Goal: Information Seeking & Learning: Learn about a topic

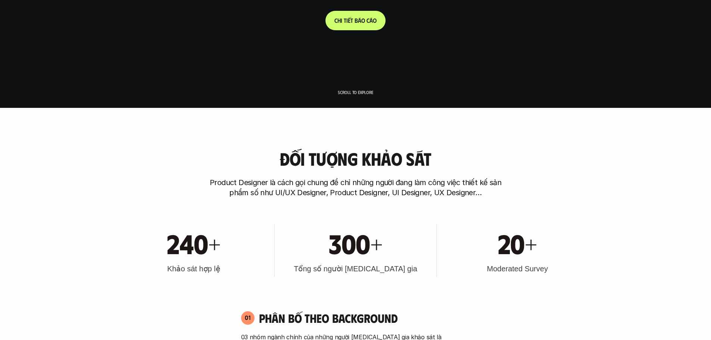
scroll to position [298, 0]
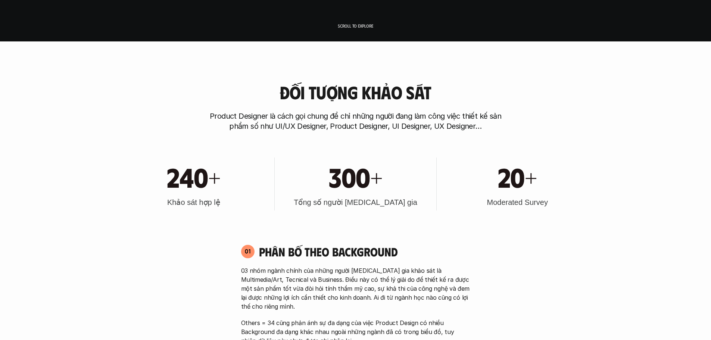
click at [346, 118] on p "Product Designer là cách gọi chung để chỉ những người đang làm công việc thiết …" at bounding box center [355, 121] width 298 height 20
click at [507, 204] on h3 "Moderated Survey" at bounding box center [516, 202] width 61 height 10
click at [507, 206] on h3 "Moderated Survey" at bounding box center [516, 202] width 61 height 10
click at [505, 202] on h3 "Moderated Survey" at bounding box center [516, 202] width 61 height 10
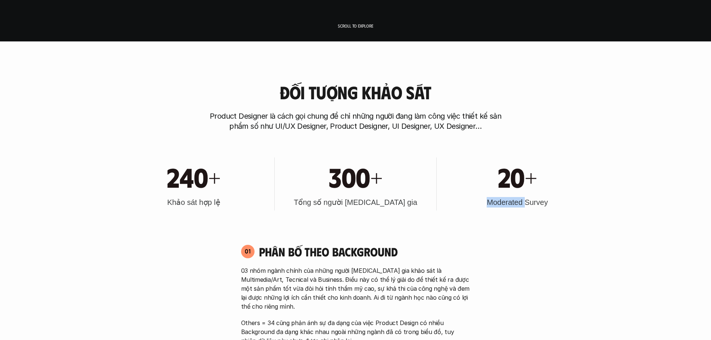
click at [505, 202] on h3 "Moderated Survey" at bounding box center [516, 202] width 61 height 10
click at [500, 188] on div at bounding box center [500, 188] width 0 height 0
click at [549, 210] on div "20+ Moderated Survey" at bounding box center [517, 183] width 154 height 53
drag, startPoint x: 552, startPoint y: 202, endPoint x: 480, endPoint y: 202, distance: 72.7
click at [480, 202] on div "20+ Moderated Survey" at bounding box center [517, 183] width 154 height 53
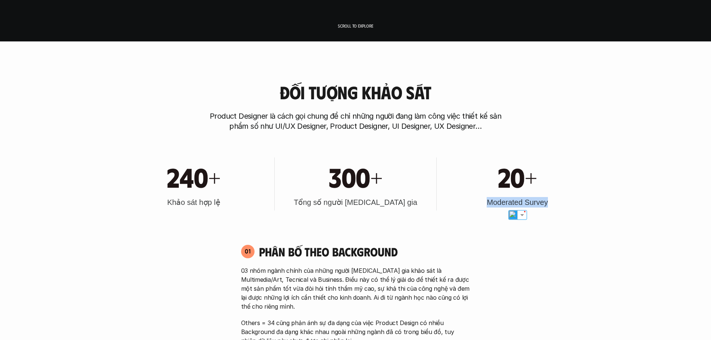
click at [475, 188] on div at bounding box center [475, 188] width 0 height 0
click at [466, 207] on div "20+ Moderated Survey" at bounding box center [517, 183] width 154 height 53
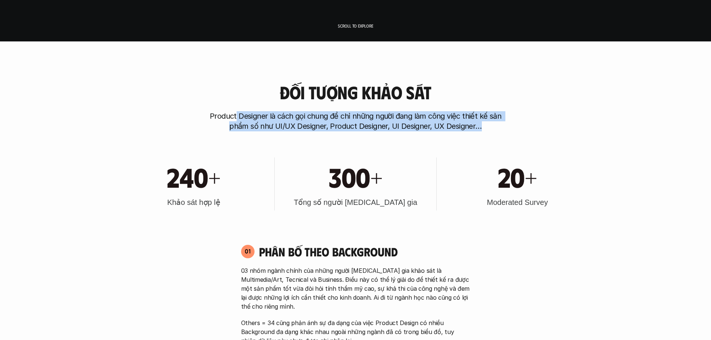
drag, startPoint x: 237, startPoint y: 115, endPoint x: 489, endPoint y: 126, distance: 253.2
click at [489, 126] on p "Product Designer là cách gọi chung để chỉ những người đang làm công việc thiết …" at bounding box center [355, 121] width 298 height 20
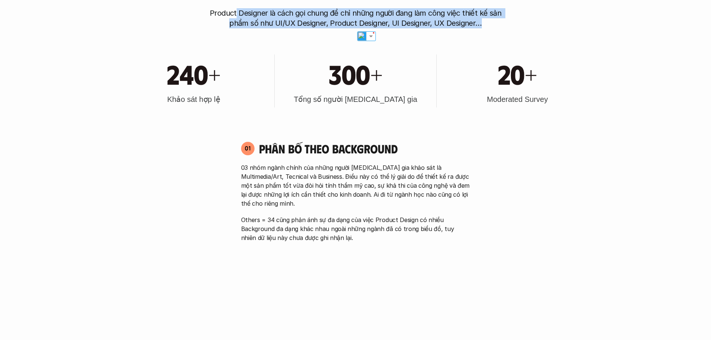
scroll to position [410, 0]
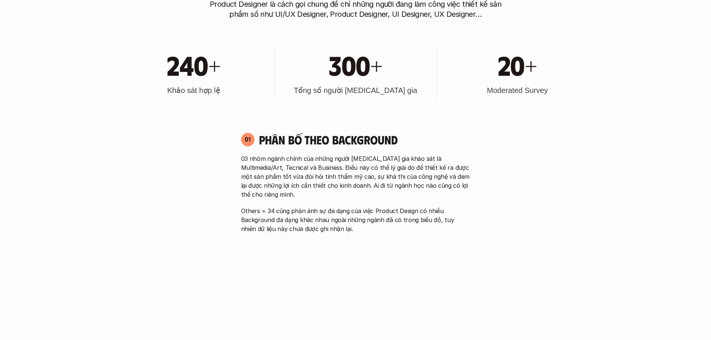
click at [299, 143] on h4 "Phân bố theo background" at bounding box center [364, 139] width 211 height 14
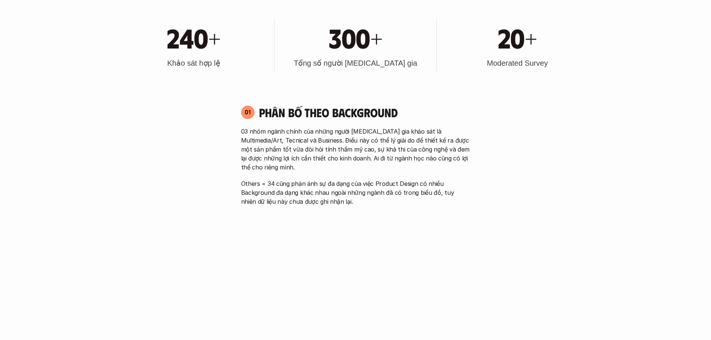
scroll to position [485, 0]
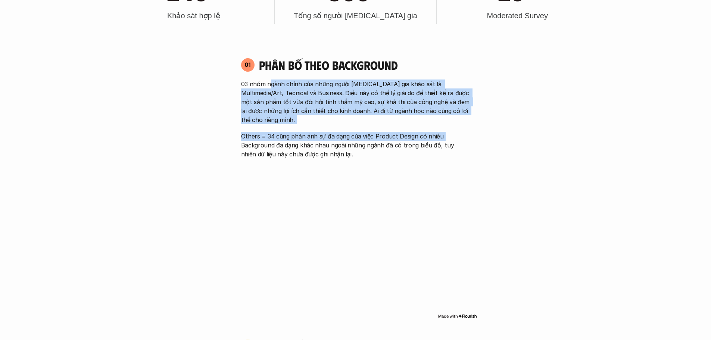
drag, startPoint x: 270, startPoint y: 80, endPoint x: 458, endPoint y: 125, distance: 193.6
click at [458, 125] on div "03 nhóm ngành chính của những người [MEDICAL_DATA] gia khảo sát là Multimedia/A…" at bounding box center [355, 118] width 229 height 79
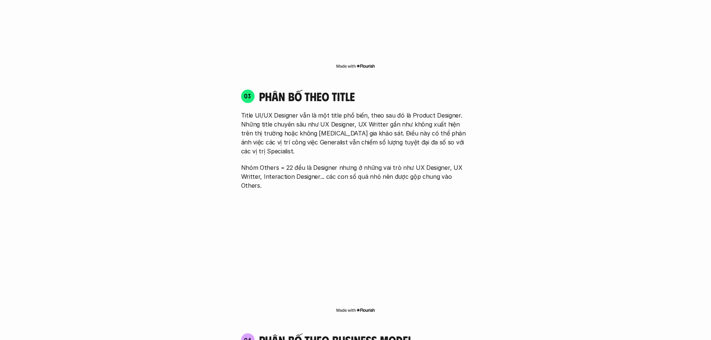
scroll to position [1082, 0]
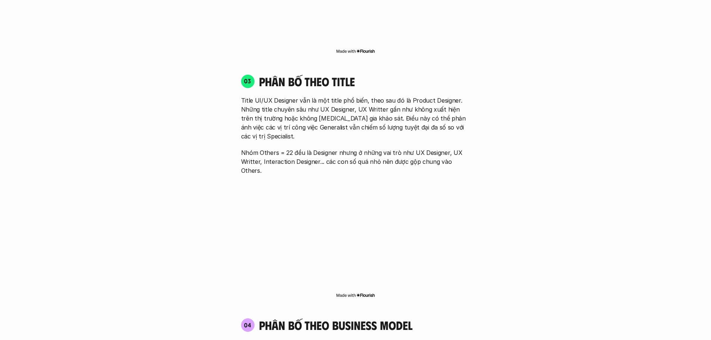
click at [246, 96] on p "Title UI/UX Designer vẫn là một title phổ biến, theo sau đó là Product Designer…" at bounding box center [355, 118] width 229 height 45
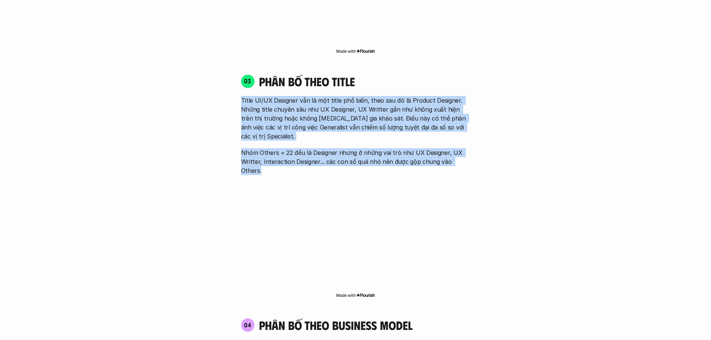
drag, startPoint x: 242, startPoint y: 83, endPoint x: 470, endPoint y: 127, distance: 232.4
click at [475, 139] on div "03 phân bố theo title Title UI/UX Designer vẫn là một title phổ biến, theo sau …" at bounding box center [355, 124] width 242 height 101
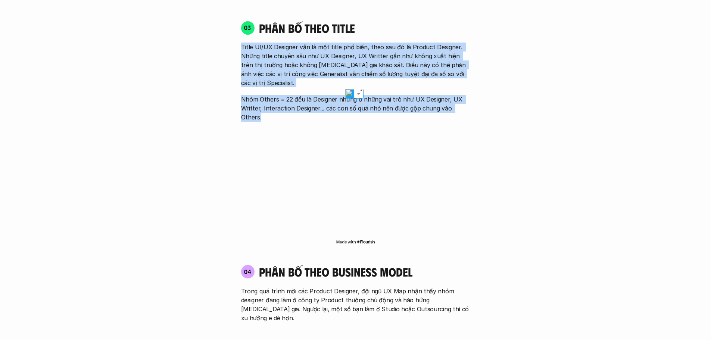
scroll to position [1231, 0]
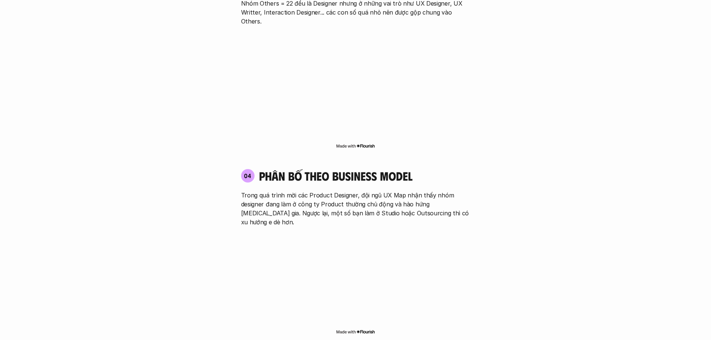
click at [321, 169] on h4 "phân bố theo business model" at bounding box center [335, 176] width 153 height 14
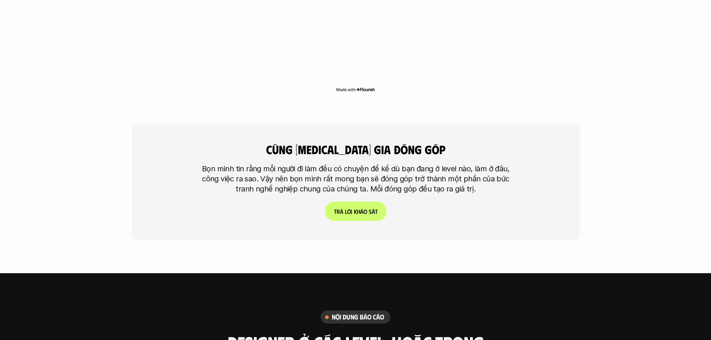
scroll to position [1828, 0]
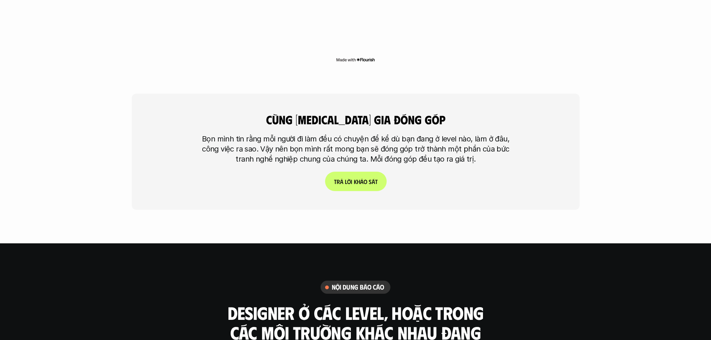
click at [302, 134] on p "Bọn mình tin rằng mỗi người đi làm đều có chuyện để kể dù bạn đang ở level nào,…" at bounding box center [355, 149] width 317 height 30
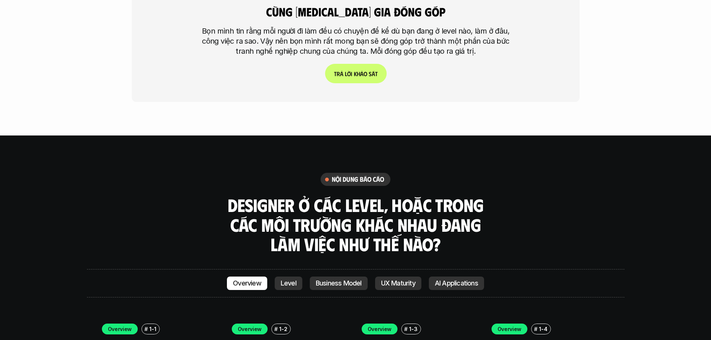
scroll to position [1940, 0]
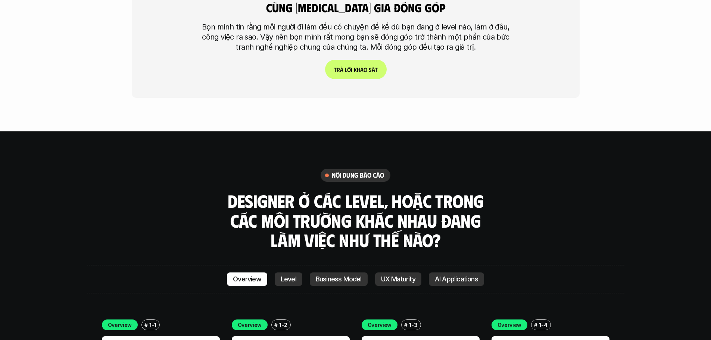
click at [314, 191] on h3 "Designer ở các level, hoặc trong các môi trường khác nhau đang làm việc như thế…" at bounding box center [355, 220] width 261 height 59
click at [422, 191] on h3 "Designer ở các level, hoặc trong các môi trường khác nhau đang làm việc như thế…" at bounding box center [355, 220] width 261 height 59
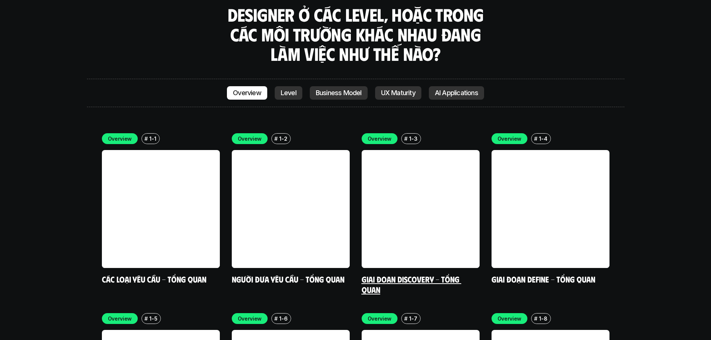
scroll to position [2126, 0]
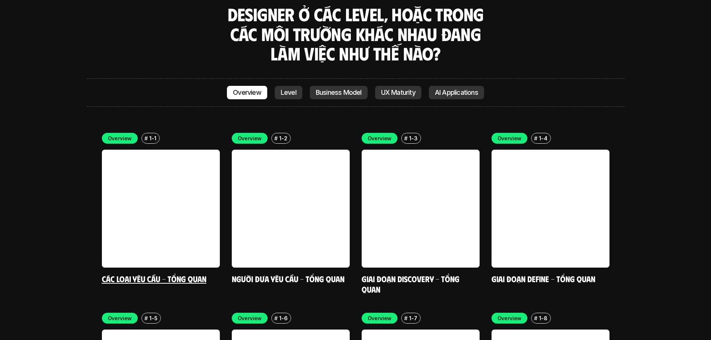
click at [169, 150] on link at bounding box center [161, 209] width 118 height 118
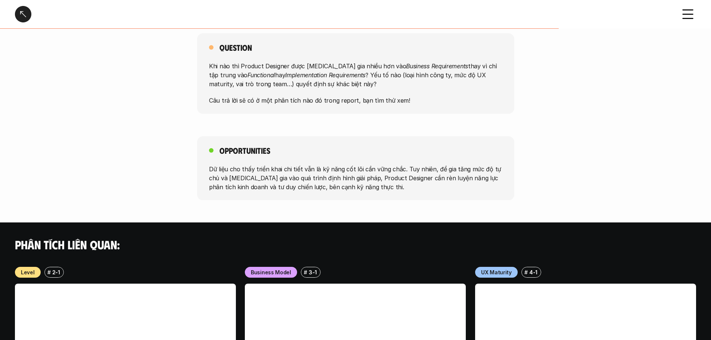
scroll to position [522, 0]
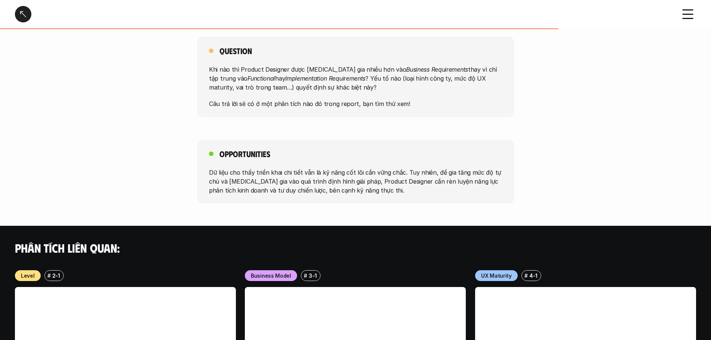
click at [16, 10] on div at bounding box center [23, 14] width 16 height 16
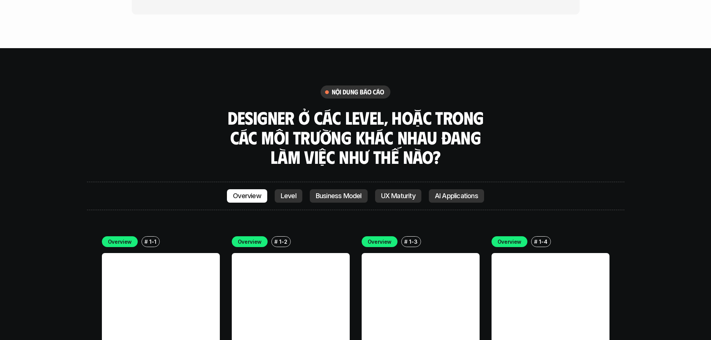
scroll to position [1949, 0]
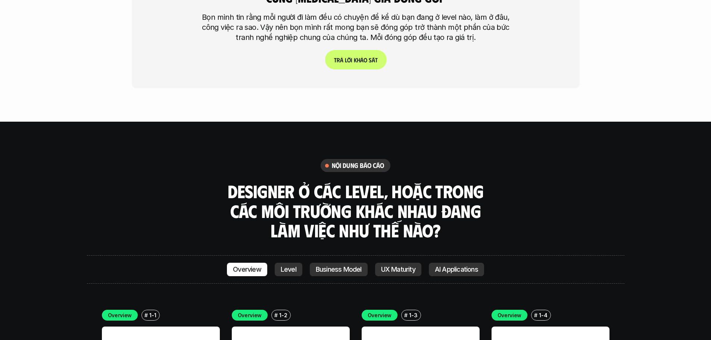
click at [343, 181] on h3 "Designer ở các level, hoặc trong các môi trường khác nhau đang làm việc như thế…" at bounding box center [355, 210] width 261 height 59
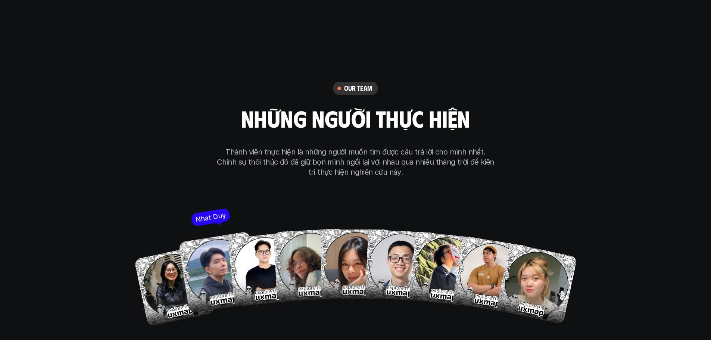
scroll to position [4262, 0]
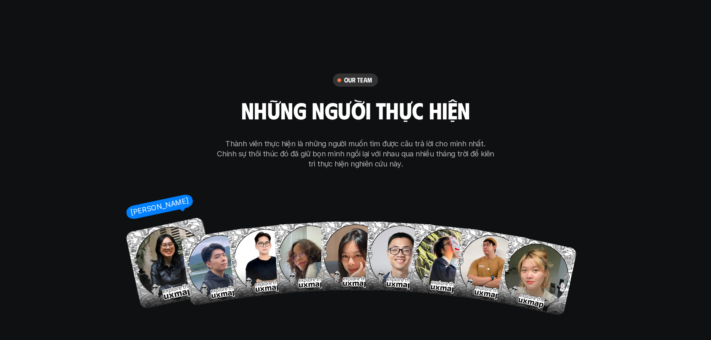
click at [162, 219] on img at bounding box center [171, 263] width 93 height 93
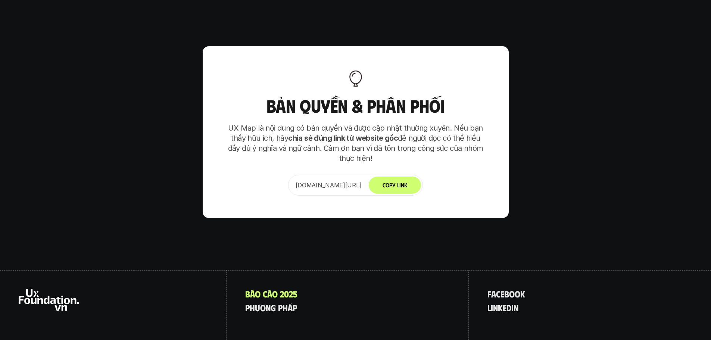
scroll to position [4685, 0]
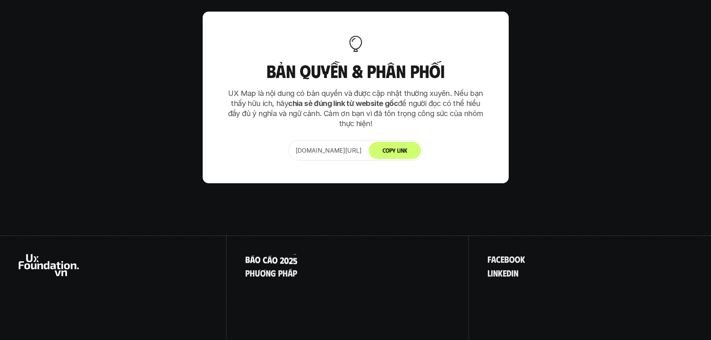
click at [278, 245] on span at bounding box center [279, 250] width 2 height 10
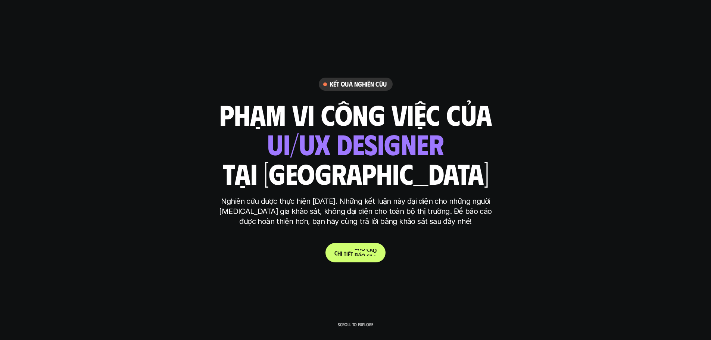
click at [351, 251] on p "C h i t i ế t b á o c á o" at bounding box center [355, 252] width 42 height 7
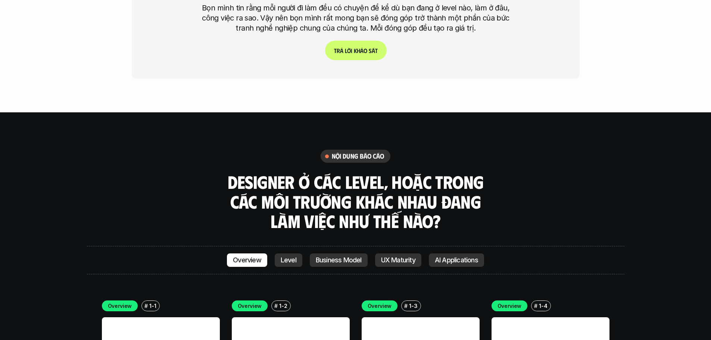
scroll to position [2026, 0]
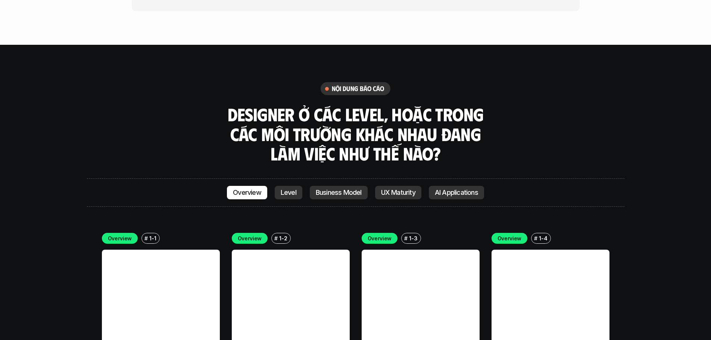
click at [296, 186] on link "Level" at bounding box center [289, 192] width 28 height 13
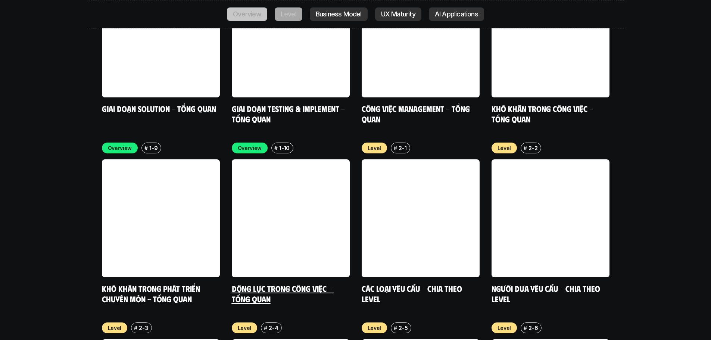
scroll to position [2540, 0]
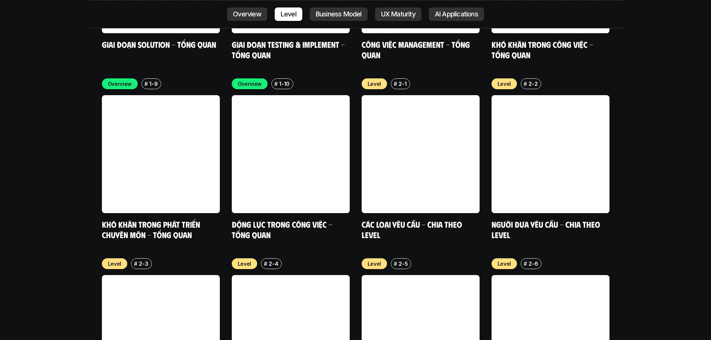
click at [335, 16] on p "Business Model" at bounding box center [339, 13] width 46 height 7
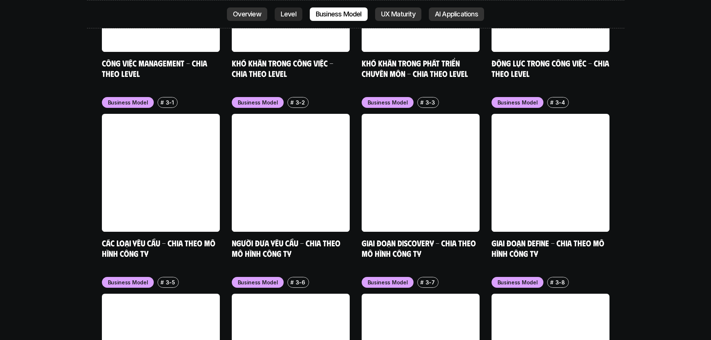
scroll to position [3080, 0]
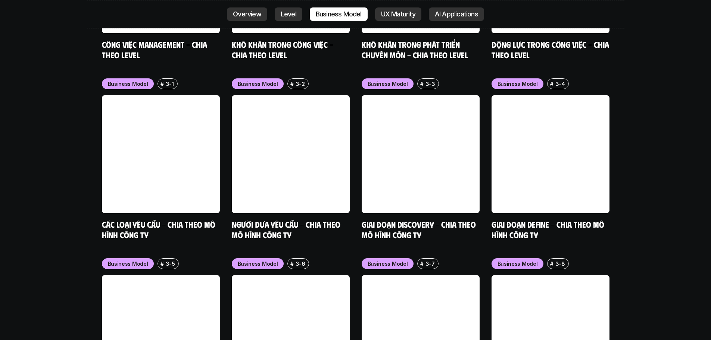
click at [402, 15] on p "UX Maturity" at bounding box center [398, 13] width 34 height 7
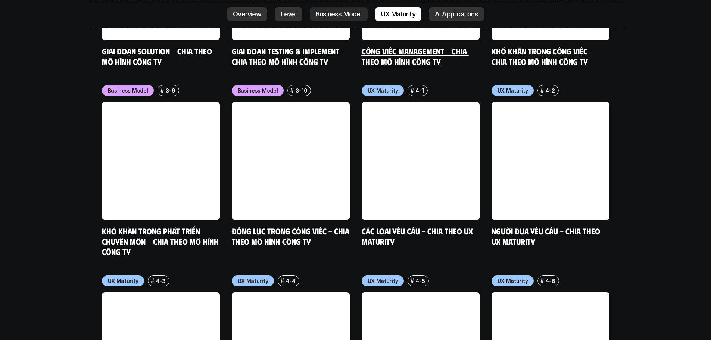
scroll to position [3439, 0]
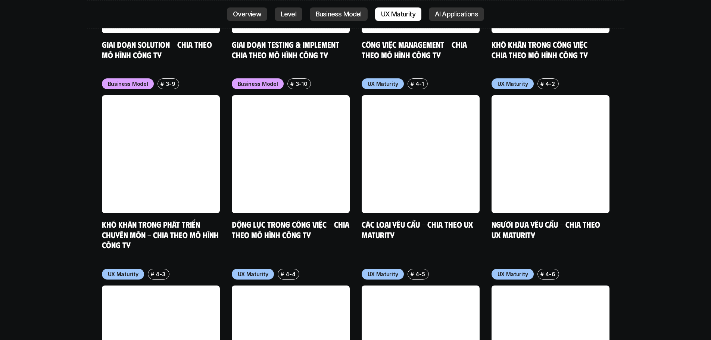
click at [465, 17] on p "AI Applications" at bounding box center [456, 13] width 43 height 7
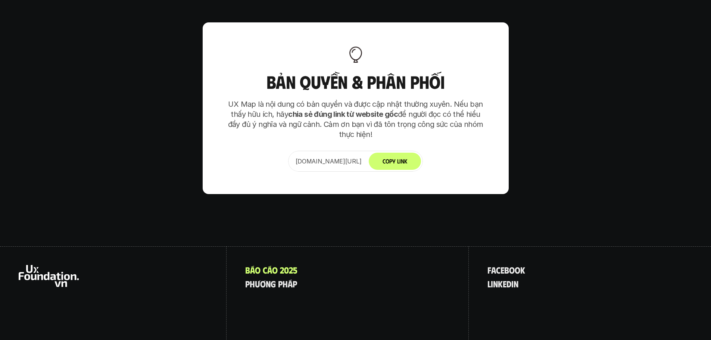
scroll to position [4685, 0]
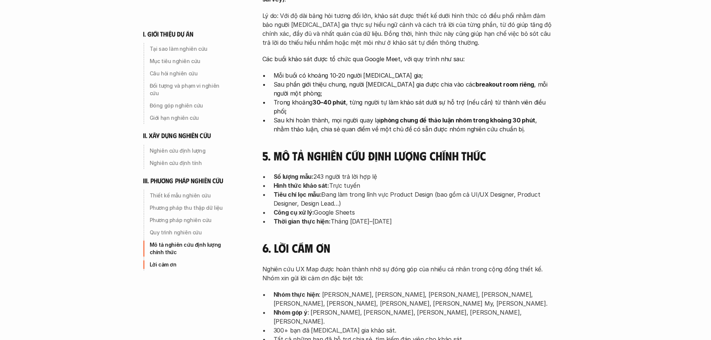
scroll to position [2276, 0]
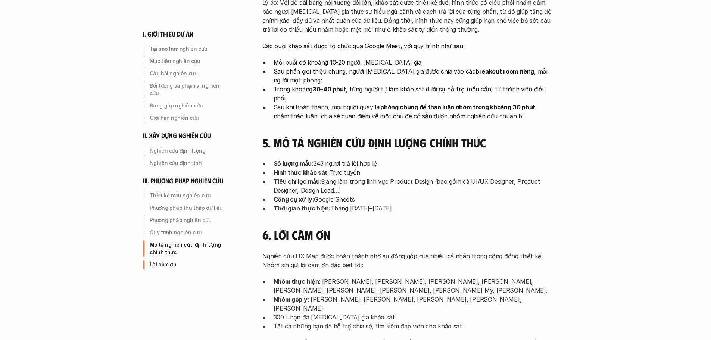
click at [408, 204] on p "Thời gian thực hiện: Tháng 2–8 năm 2025" at bounding box center [413, 208] width 280 height 9
click at [485, 313] on p "300+ bạn đã tham gia khảo sát." at bounding box center [413, 317] width 280 height 9
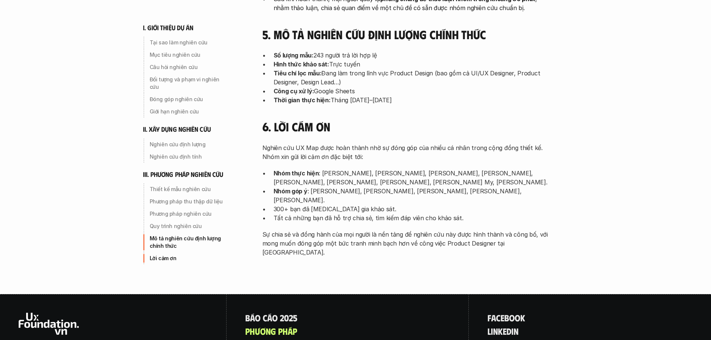
scroll to position [2387, 0]
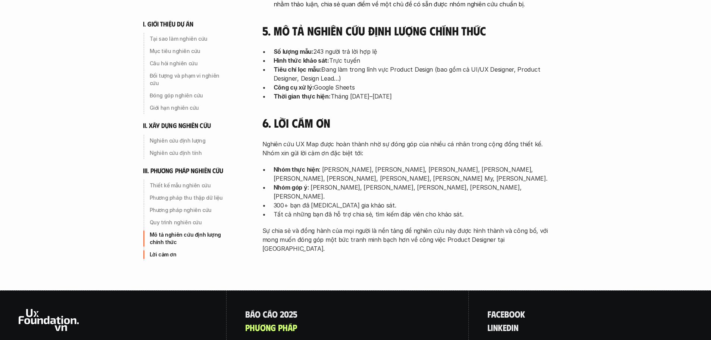
click at [341, 183] on p "Nhóm góp ý : Hoàng Nguyễn, Thái Lâm, Hiếu Văn, Tôn Đức Thăng Long, Nguyễn Anh Q…" at bounding box center [413, 192] width 280 height 18
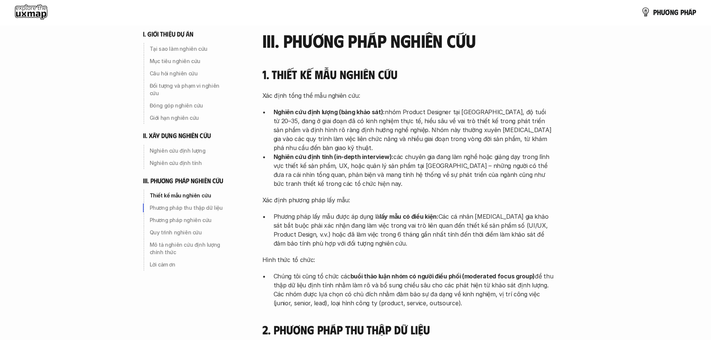
scroll to position [1810, 0]
